Goal: Task Accomplishment & Management: Complete application form

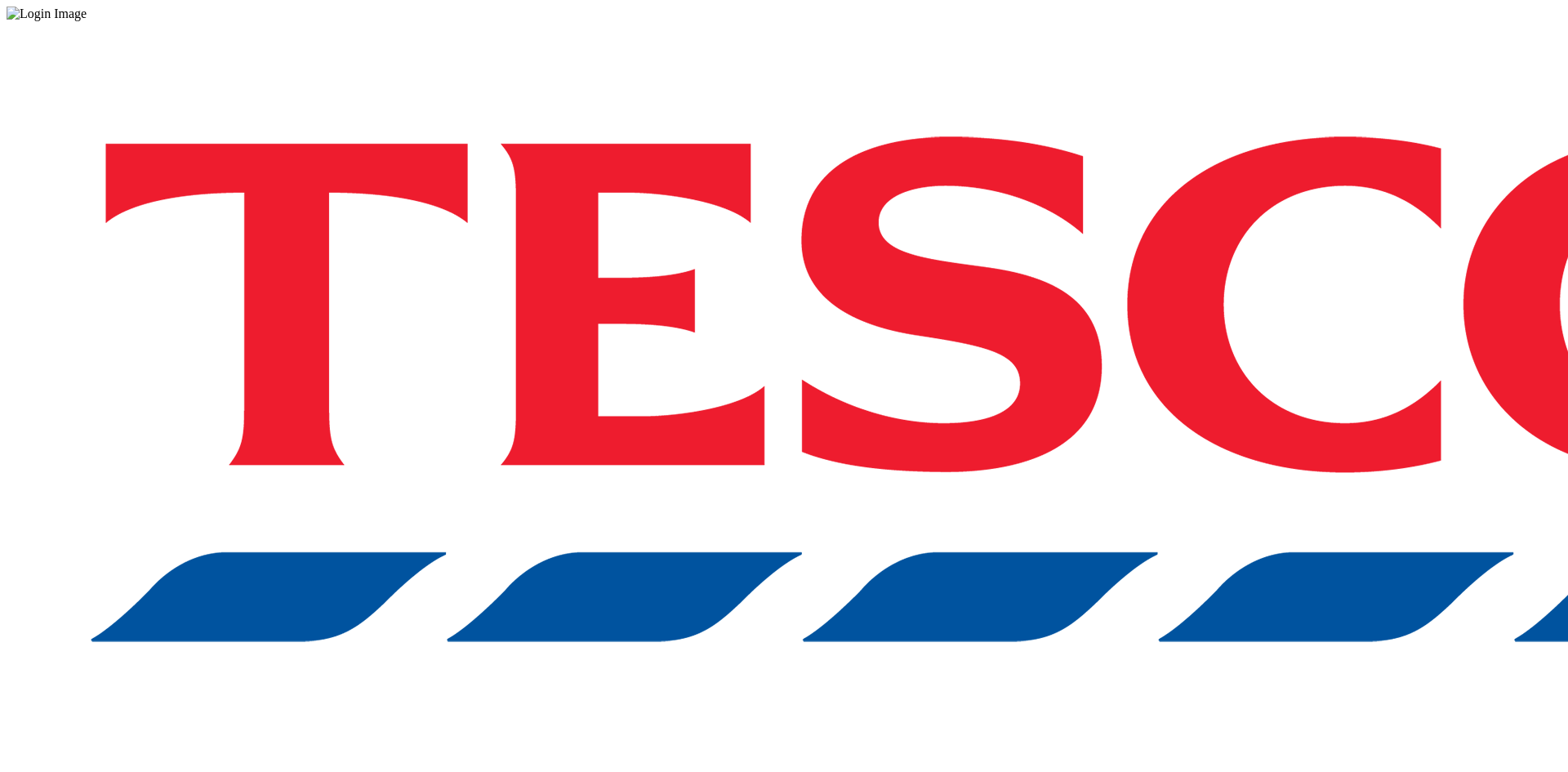
click at [616, 771] on link "Request here !" at bounding box center [579, 779] width 75 height 14
